Goal: Task Accomplishment & Management: Use online tool/utility

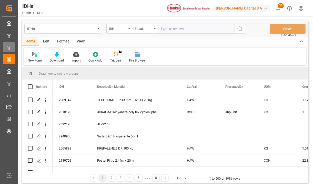
scroll to position [28, 0]
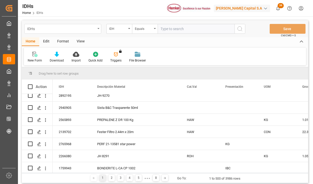
click at [57, 24] on div "IDHs" at bounding box center [62, 29] width 77 height 10
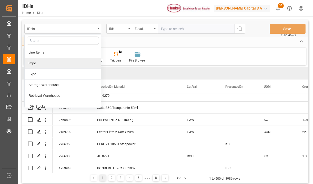
click at [38, 62] on div "Impo" at bounding box center [63, 63] width 76 height 11
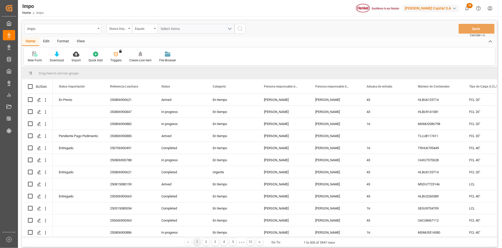
drag, startPoint x: 82, startPoint y: 38, endPoint x: 76, endPoint y: 49, distance: 12.1
click at [81, 38] on div "View" at bounding box center [81, 41] width 16 height 9
click at [64, 57] on div "Standard Templates" at bounding box center [58, 56] width 33 height 11
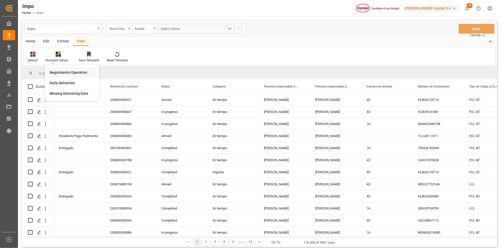
click at [72, 75] on div "Seguimiento Operativo" at bounding box center [72, 72] width 50 height 11
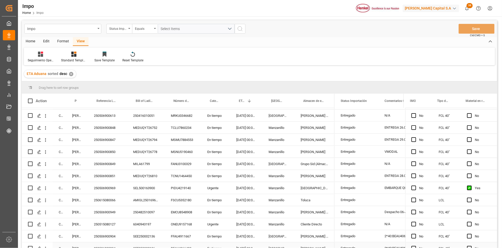
scroll to position [5636, 0]
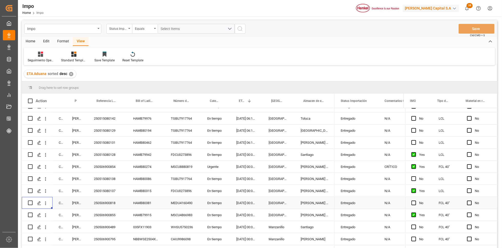
click at [45, 183] on icon "open menu" at bounding box center [45, 202] width 5 height 5
click at [57, 183] on span "Open in new tab" at bounding box center [79, 213] width 47 height 5
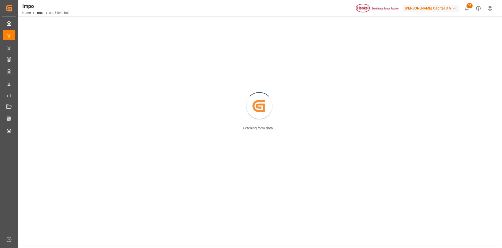
scroll to position [56, 0]
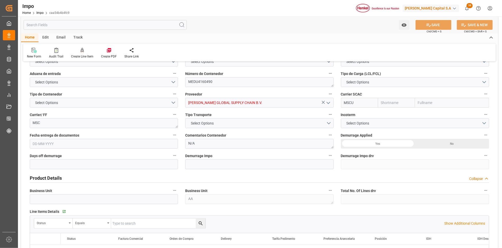
type input "MSC"
type input "Mediterranean Shipping Company"
type input "4"
type input "50"
type input "7"
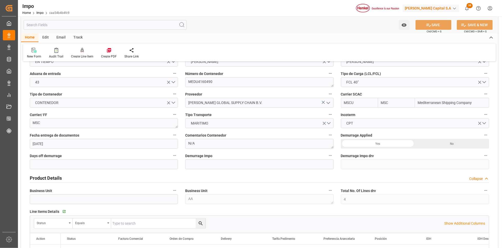
type input "[DATE]"
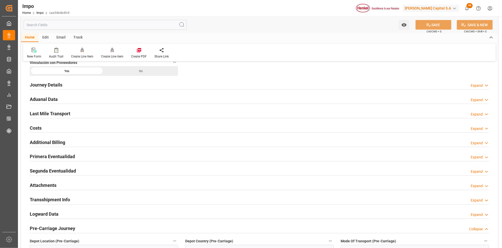
scroll to position [402, 0]
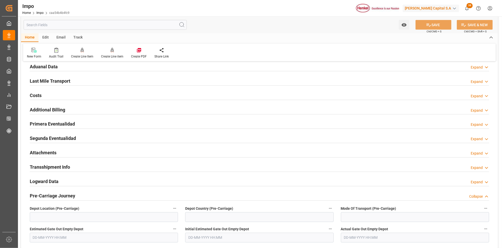
click at [45, 151] on h2 "Attachments" at bounding box center [43, 152] width 27 height 7
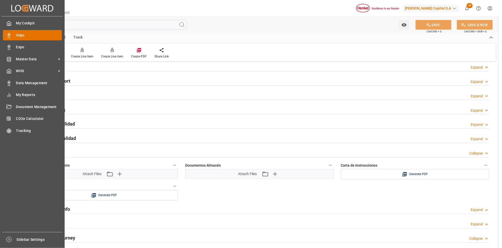
click at [24, 32] on div "Impo Impo" at bounding box center [32, 35] width 59 height 10
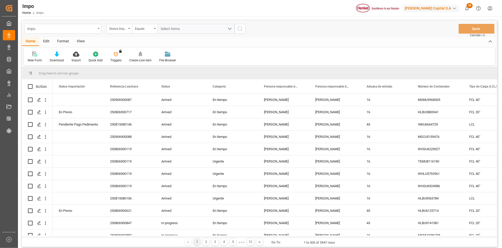
click at [65, 26] on div "Impo" at bounding box center [61, 28] width 69 height 6
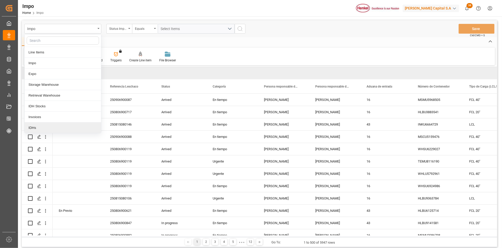
click at [36, 127] on div "IDHs" at bounding box center [63, 127] width 76 height 11
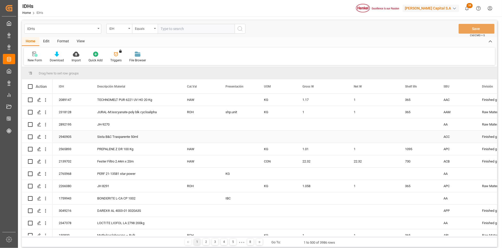
click at [209, 100] on div "HAW" at bounding box center [200, 100] width 38 height 12
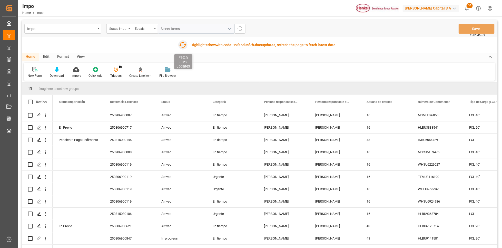
click at [180, 45] on icon "button" at bounding box center [183, 45] width 8 height 6
